Goal: Find specific page/section: Find specific page/section

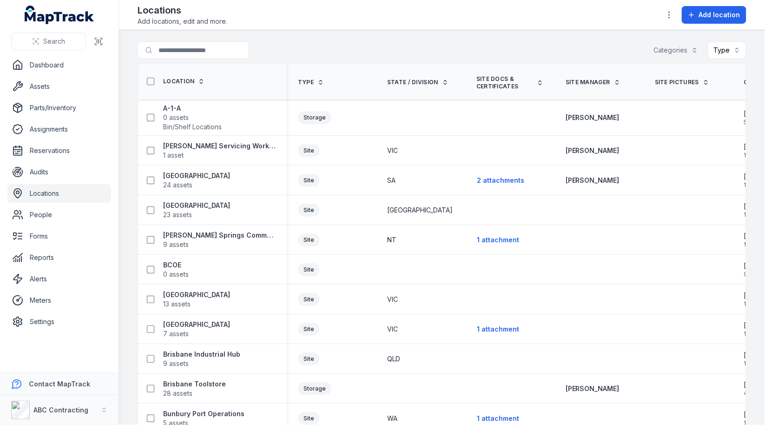
click at [409, 47] on div "Search for locations Categories Type" at bounding box center [442, 51] width 609 height 21
click at [381, 52] on div "Search for locations Categories Type" at bounding box center [442, 51] width 609 height 21
click at [377, 51] on div "Search for locations Categories Type" at bounding box center [442, 51] width 609 height 21
click at [389, 49] on div "Search for locations Categories Type" at bounding box center [442, 51] width 609 height 21
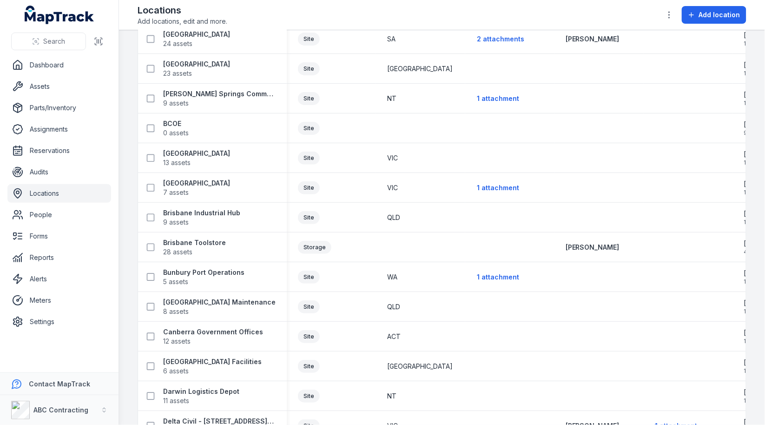
scroll to position [142, 0]
click at [65, 416] on div "ABC Contracting" at bounding box center [49, 410] width 77 height 19
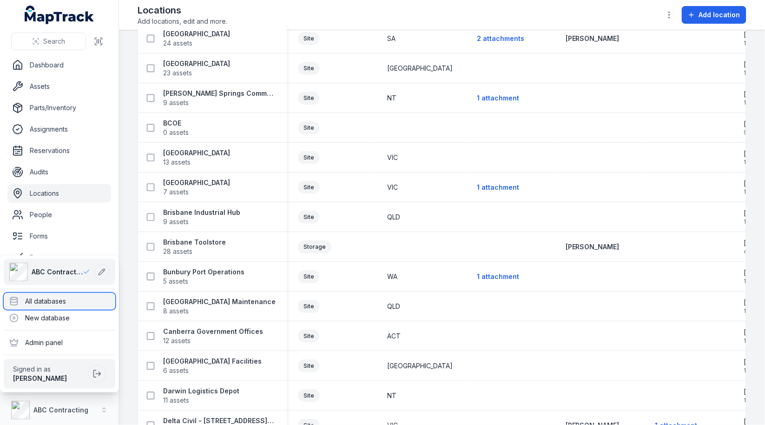
click at [84, 296] on div "All databases" at bounding box center [60, 301] width 112 height 17
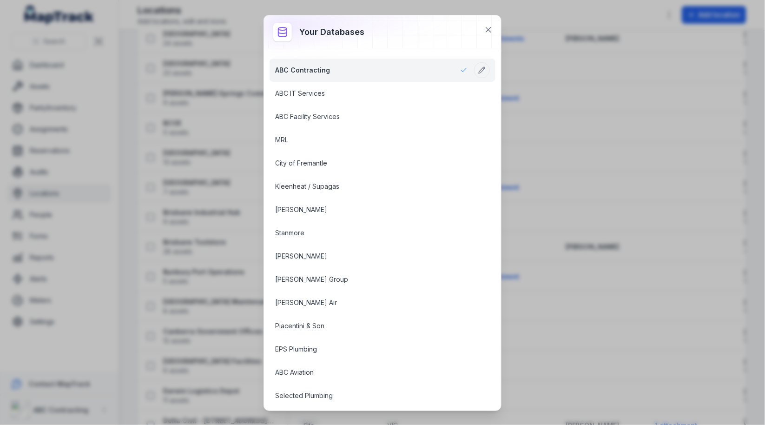
scroll to position [1072, 0]
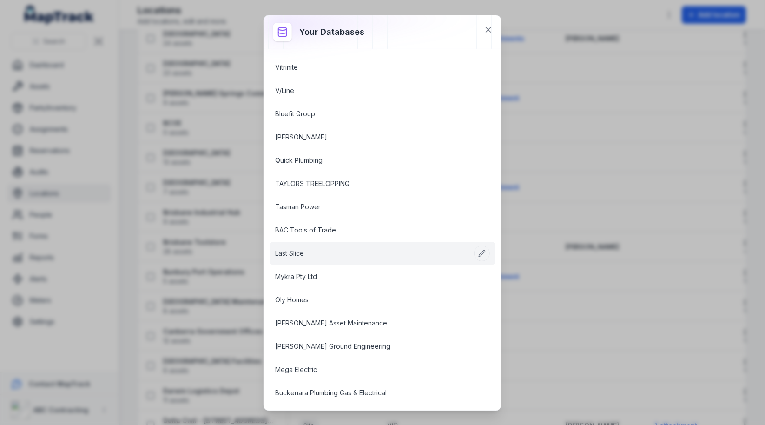
click at [317, 249] on link "Last Slice" at bounding box center [371, 253] width 192 height 9
